Goal: Find specific page/section: Find specific page/section

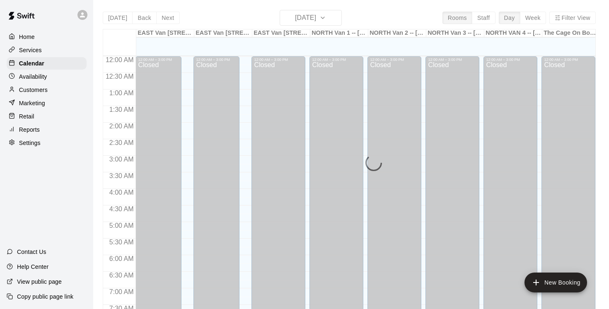
scroll to position [357, 0]
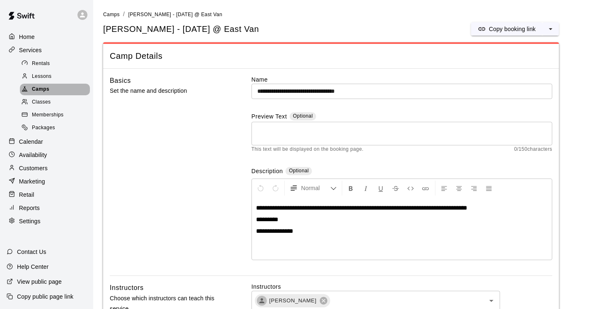
click at [43, 90] on span "Camps" at bounding box center [40, 89] width 17 height 8
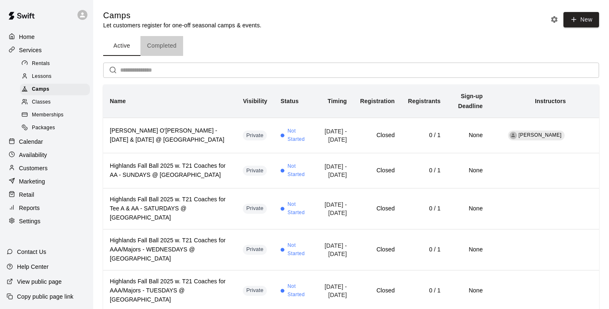
click at [166, 44] on button "Completed" at bounding box center [161, 46] width 43 height 20
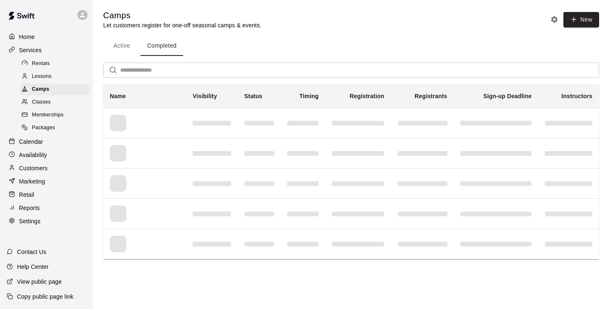
click at [151, 69] on input "text" at bounding box center [359, 70] width 479 height 15
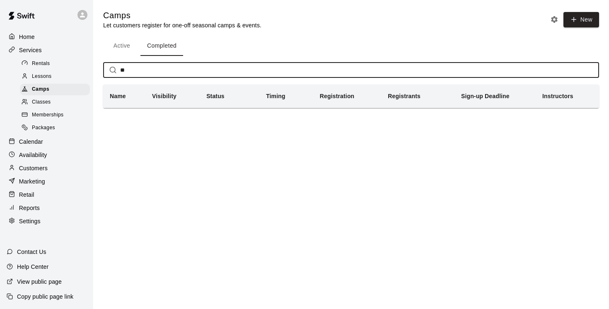
type input "*"
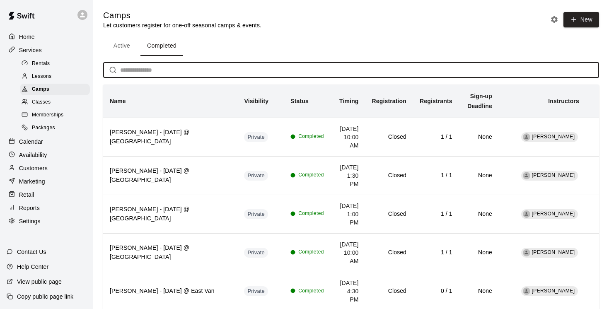
click at [124, 77] on input "text" at bounding box center [359, 70] width 479 height 15
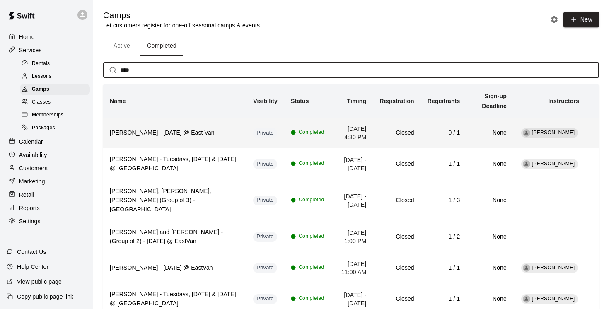
type input "****"
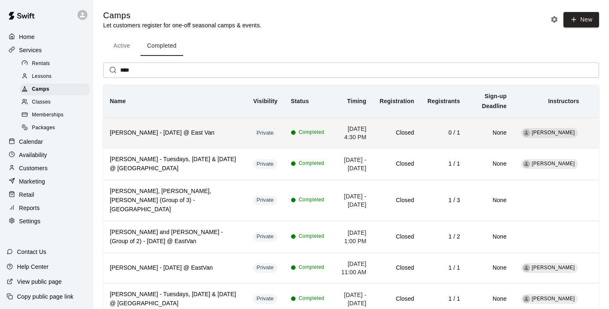
click at [150, 140] on th "[PERSON_NAME] - [DATE] @ East Van" at bounding box center [174, 133] width 143 height 30
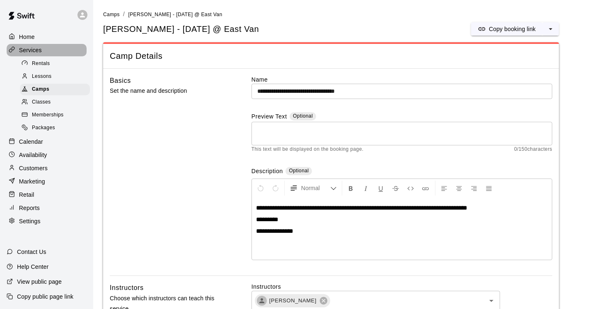
click at [36, 50] on p "Services" at bounding box center [30, 50] width 23 height 8
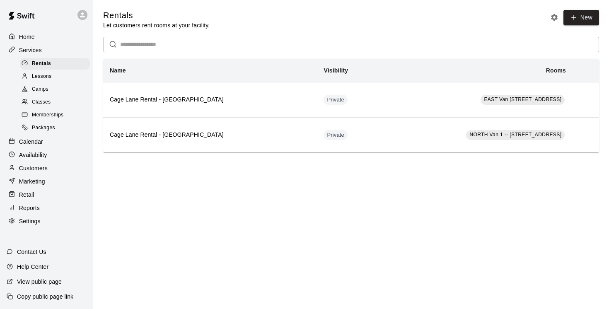
click at [44, 89] on span "Camps" at bounding box center [40, 89] width 17 height 8
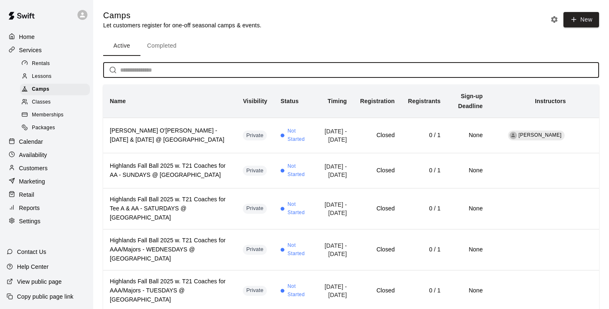
click at [155, 72] on input "text" at bounding box center [359, 70] width 479 height 15
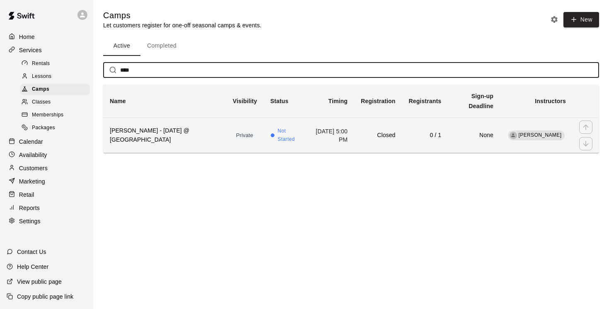
type input "****"
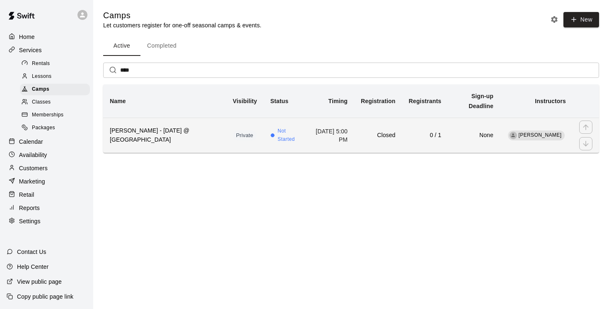
click at [176, 140] on h6 "[PERSON_NAME] - [DATE] @ [GEOGRAPHIC_DATA]" at bounding box center [165, 135] width 110 height 18
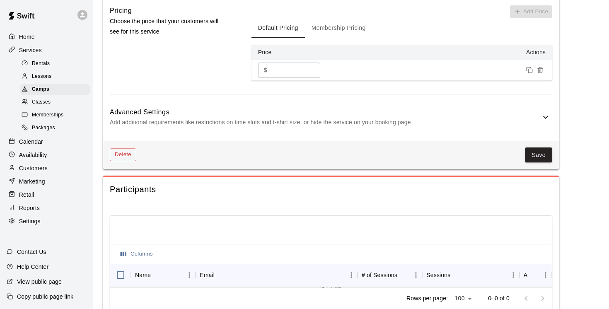
scroll to position [602, 0]
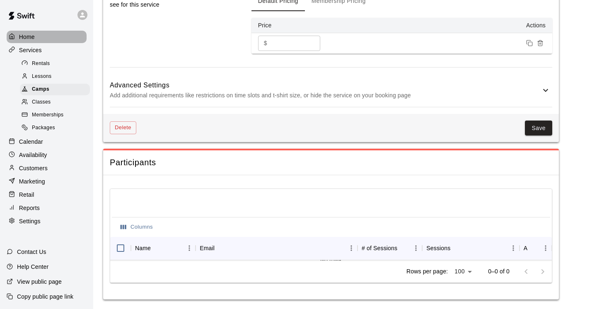
click at [31, 37] on p "Home" at bounding box center [27, 37] width 16 height 8
